Goal: Information Seeking & Learning: Learn about a topic

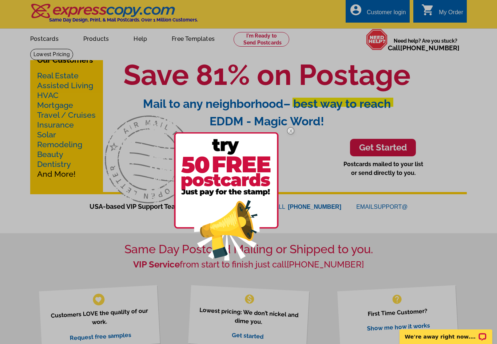
click at [291, 228] on div at bounding box center [237, 196] width 127 height 152
click at [239, 170] on img at bounding box center [226, 196] width 105 height 128
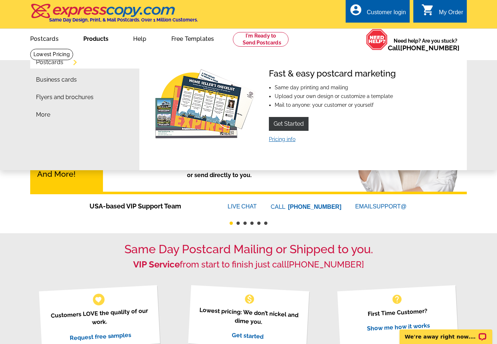
click at [288, 140] on link "Pricing info" at bounding box center [282, 139] width 27 height 6
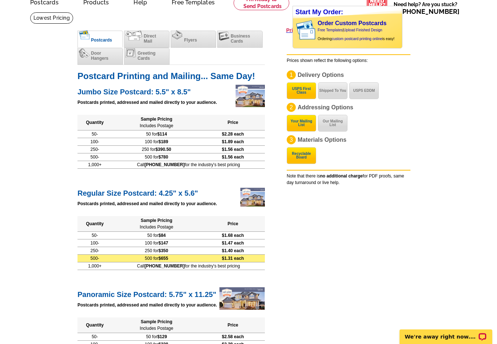
scroll to position [182, 0]
